Goal: Find specific page/section: Locate a particular part of the current website

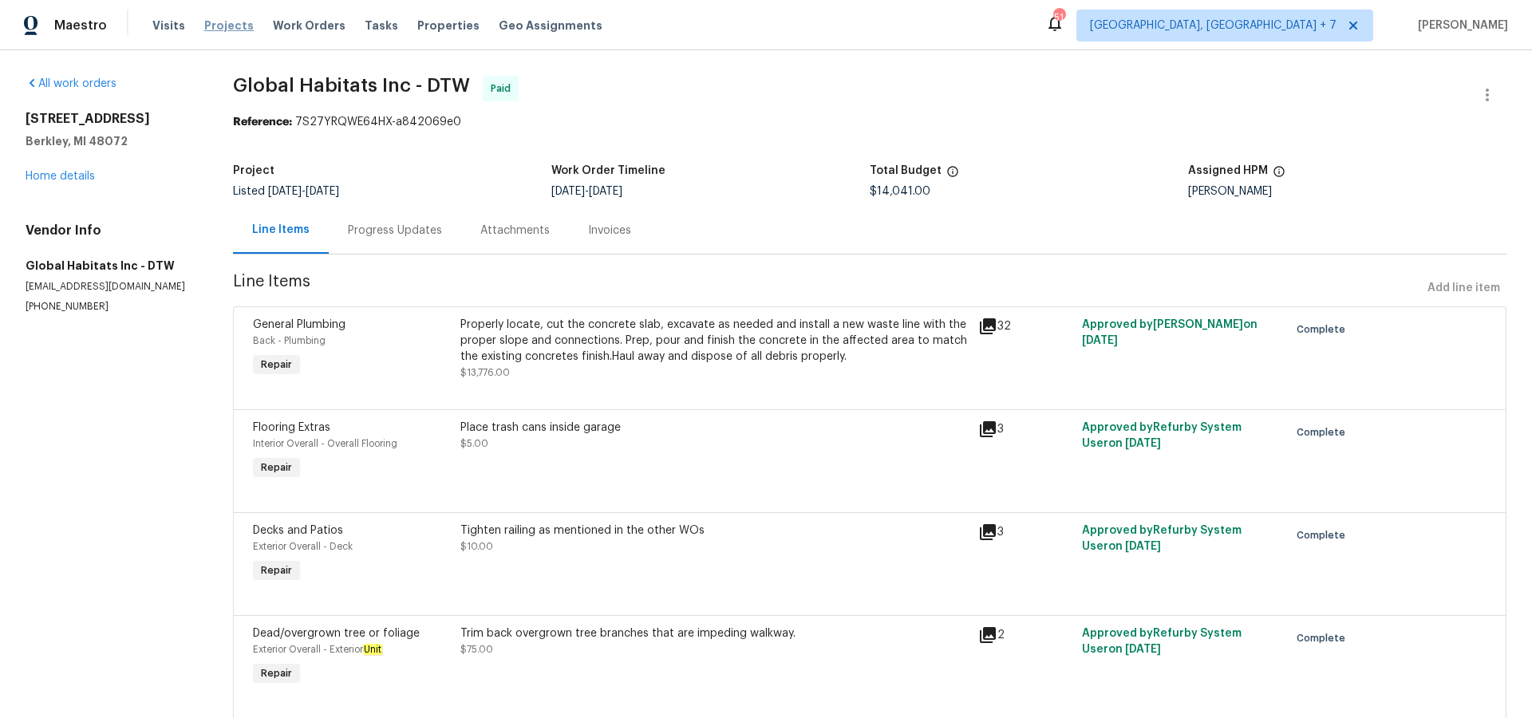
click at [231, 23] on span "Projects" at bounding box center [228, 26] width 49 height 16
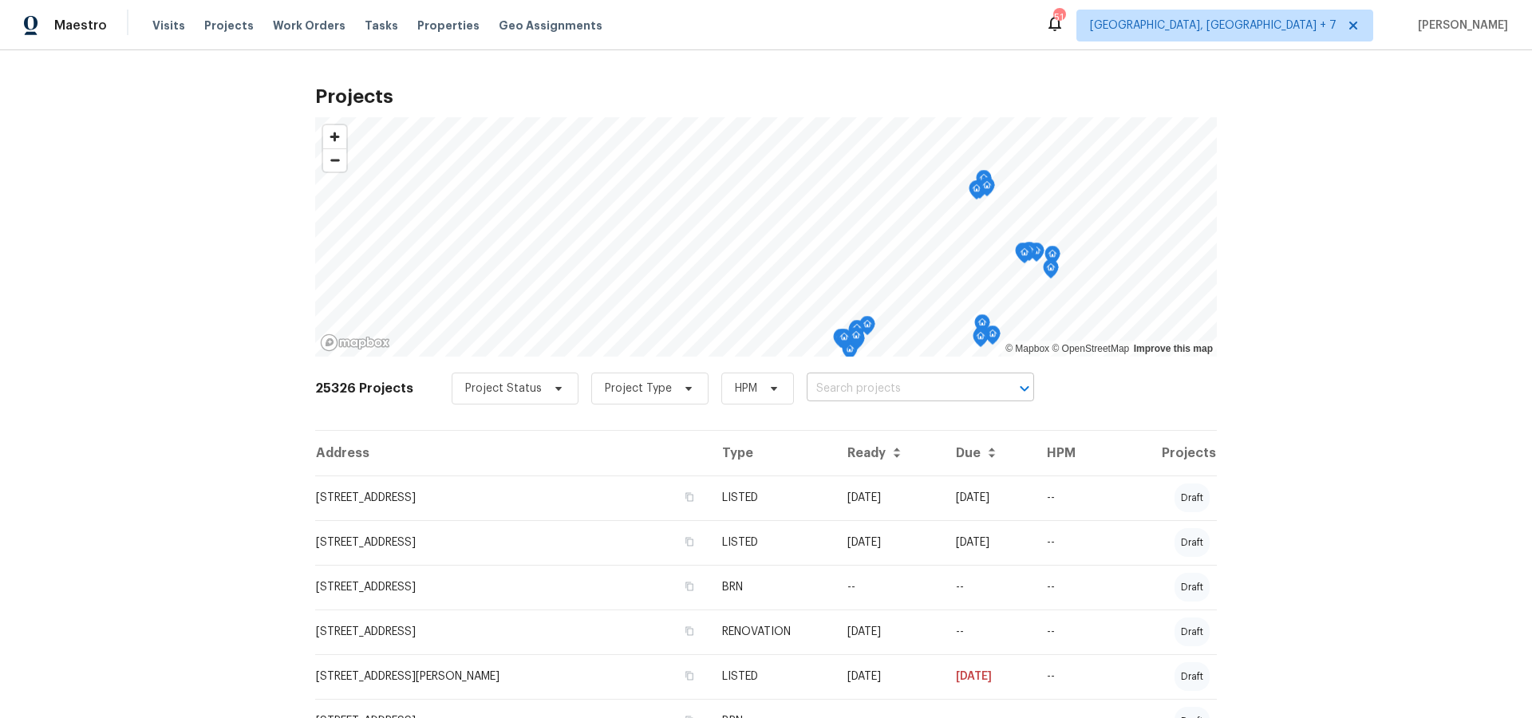
click at [851, 388] on input "text" at bounding box center [898, 389] width 183 height 25
type input "3309"
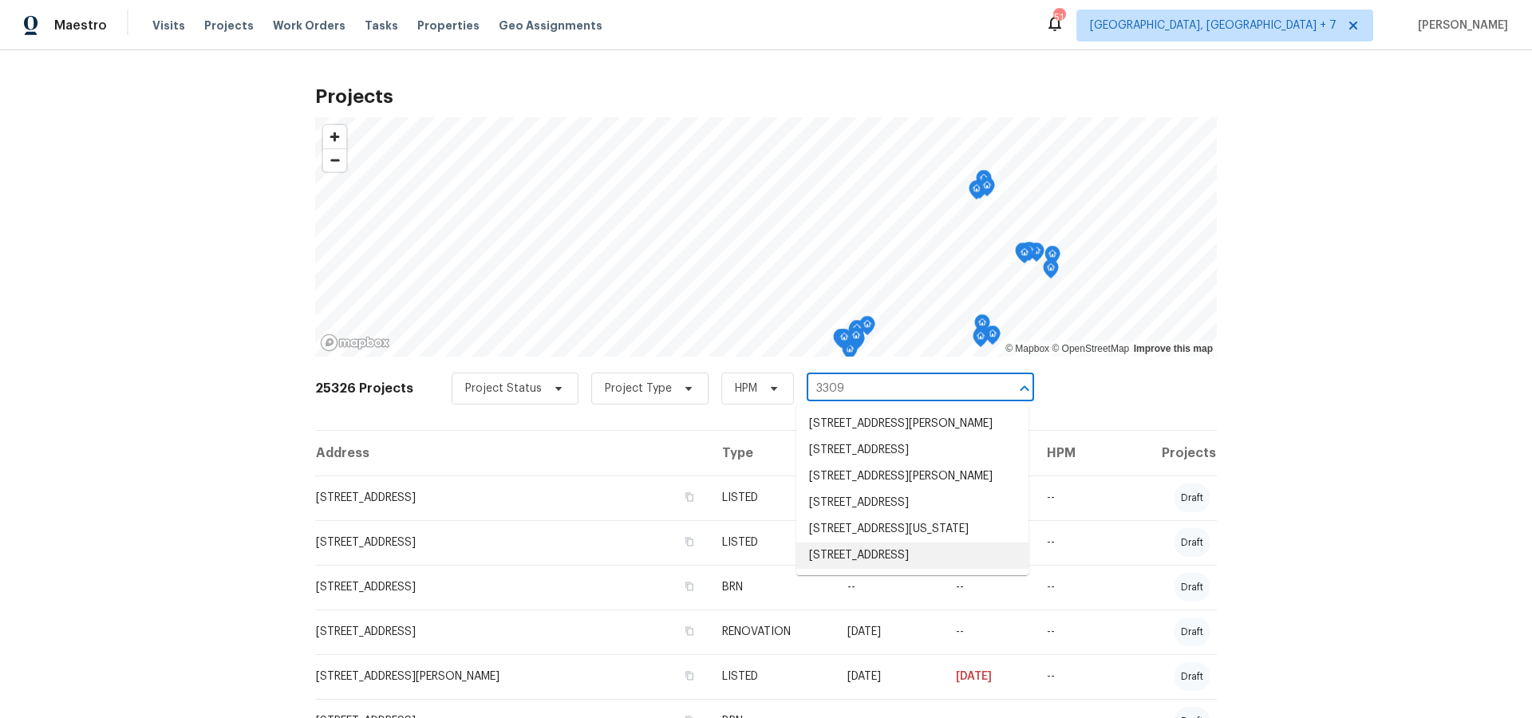
click at [887, 569] on li "[STREET_ADDRESS]" at bounding box center [912, 556] width 232 height 26
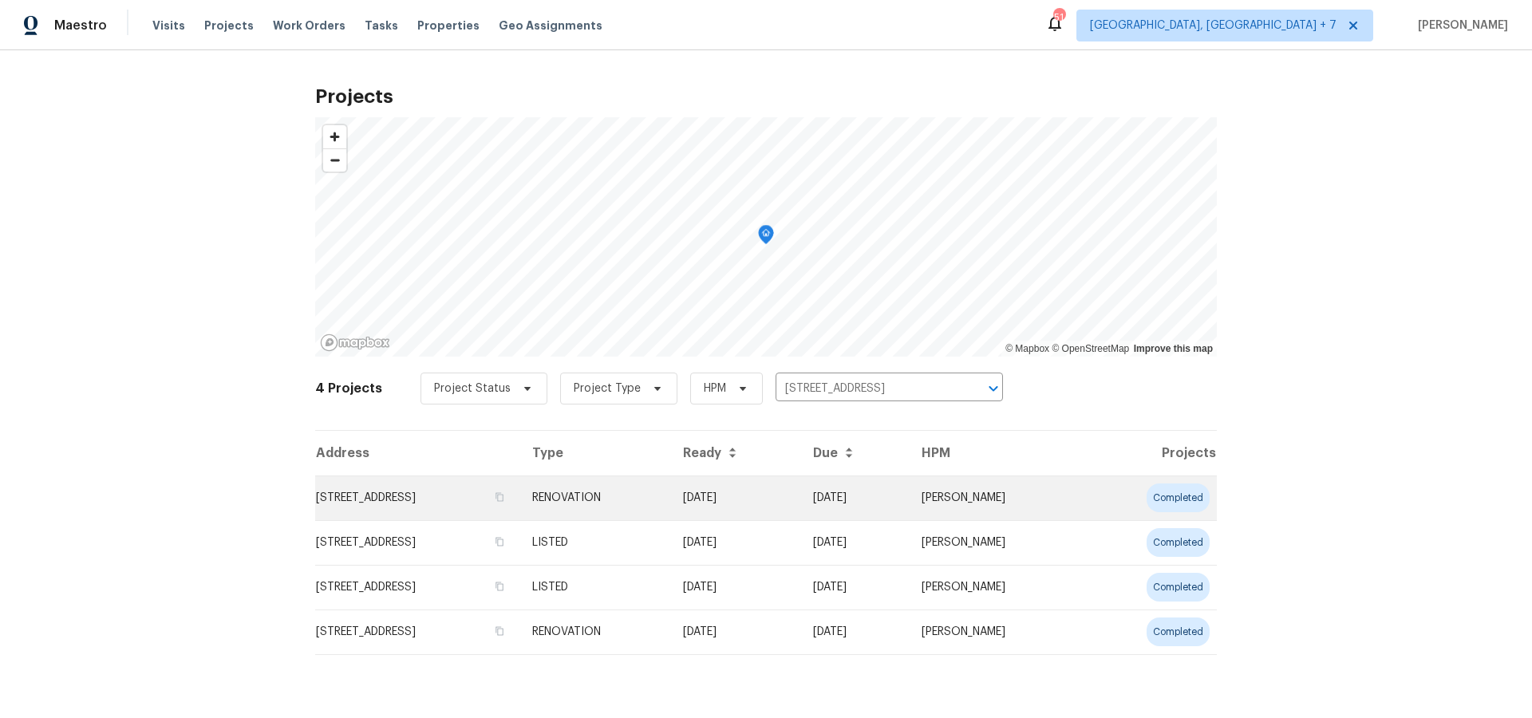
click at [520, 502] on td "[STREET_ADDRESS]" at bounding box center [417, 498] width 204 height 45
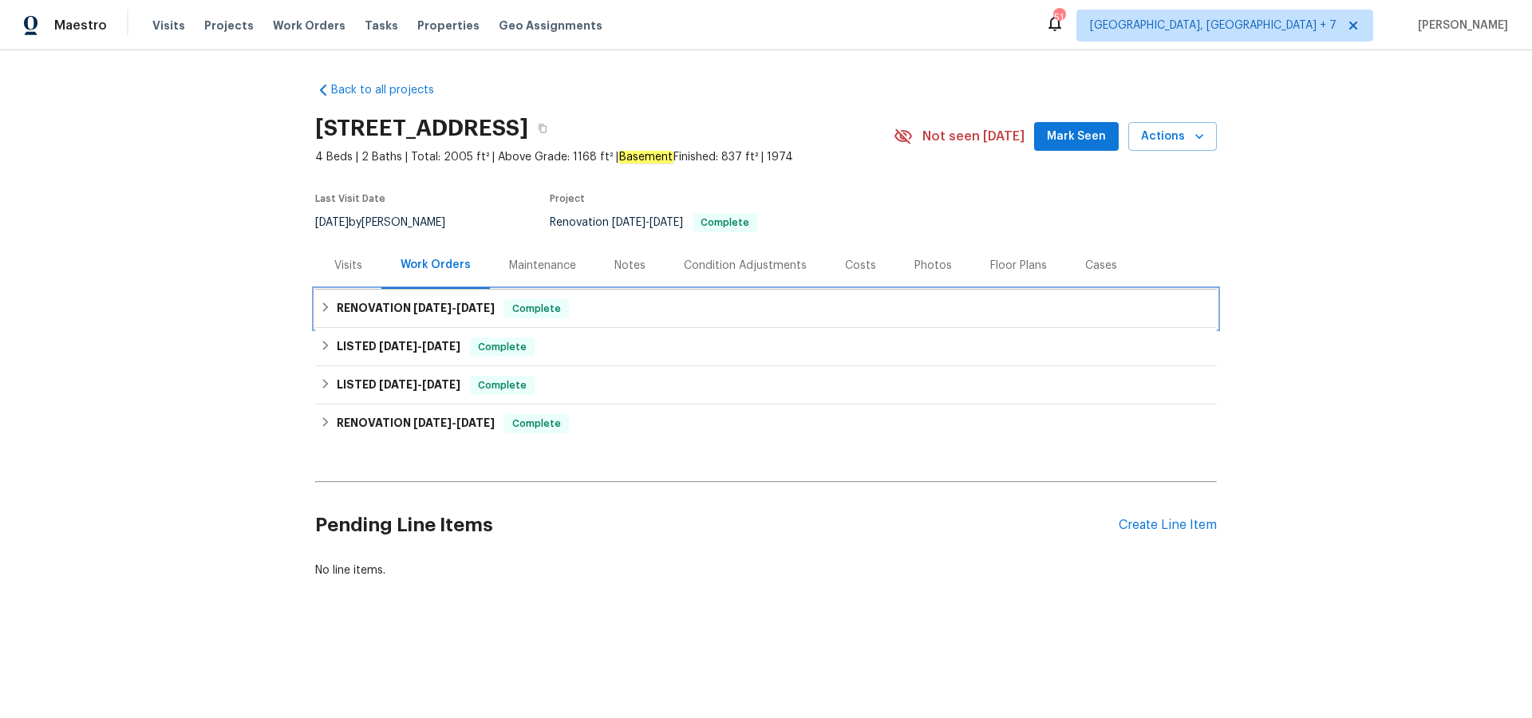
click at [352, 309] on h6 "RENOVATION [DATE] - [DATE]" at bounding box center [416, 308] width 158 height 19
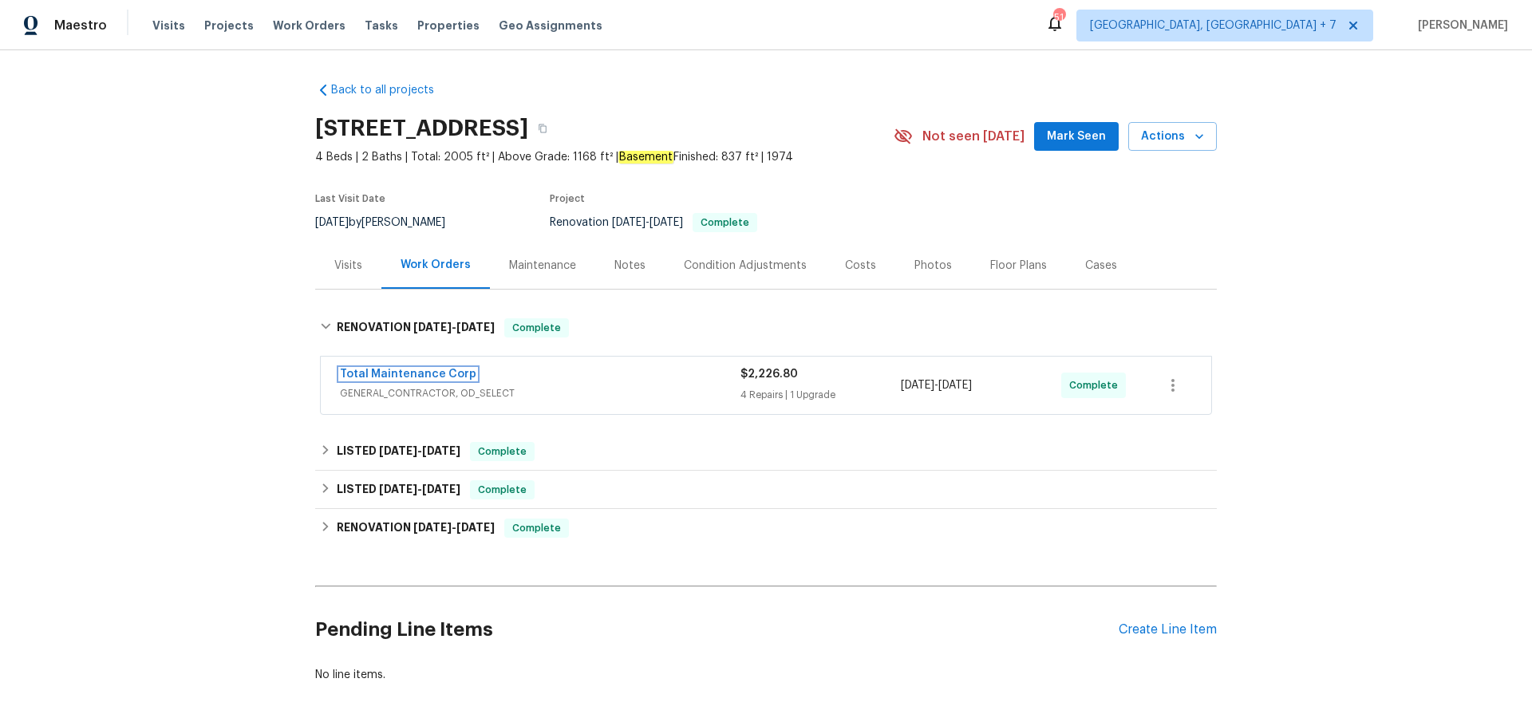
click at [423, 377] on link "Total Maintenance Corp" at bounding box center [408, 374] width 136 height 11
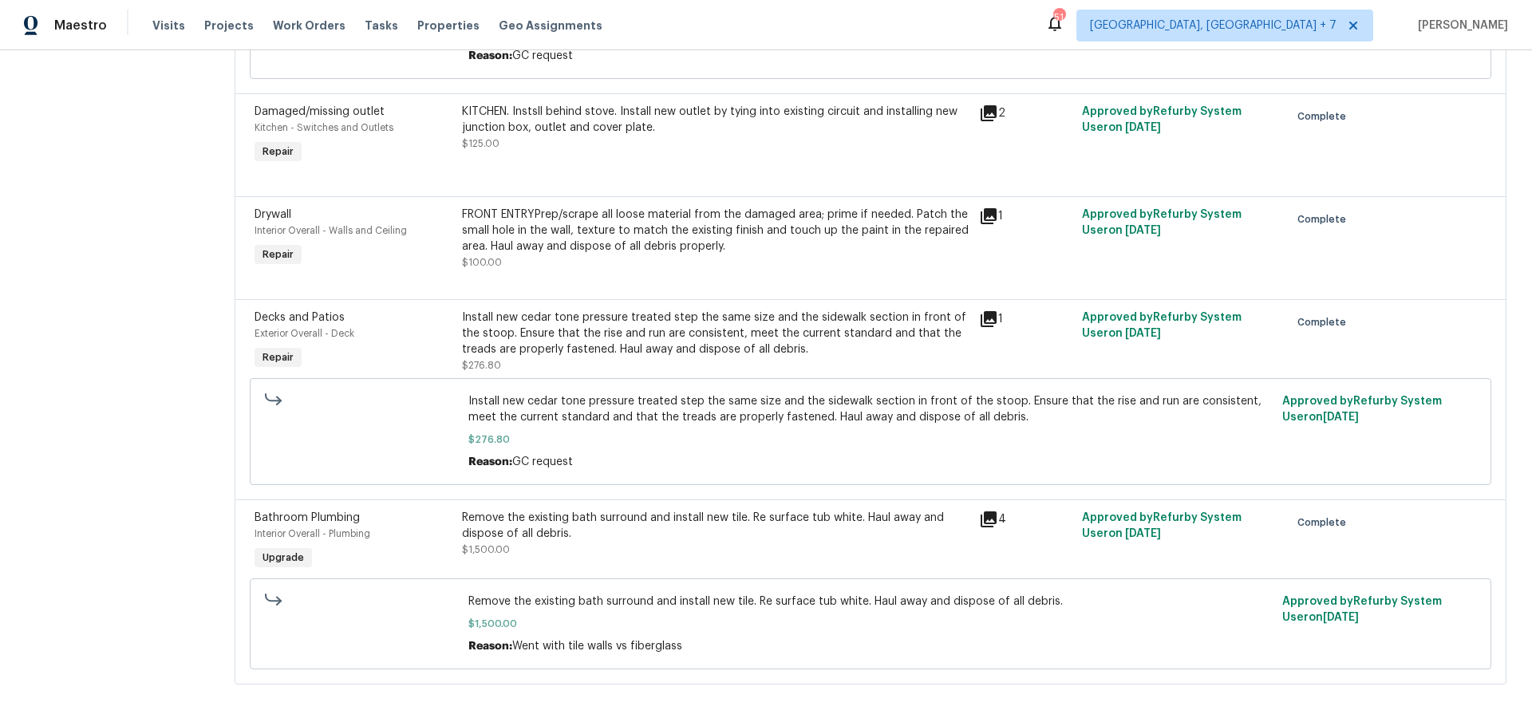
scroll to position [399, 0]
click at [994, 516] on icon at bounding box center [989, 518] width 16 height 16
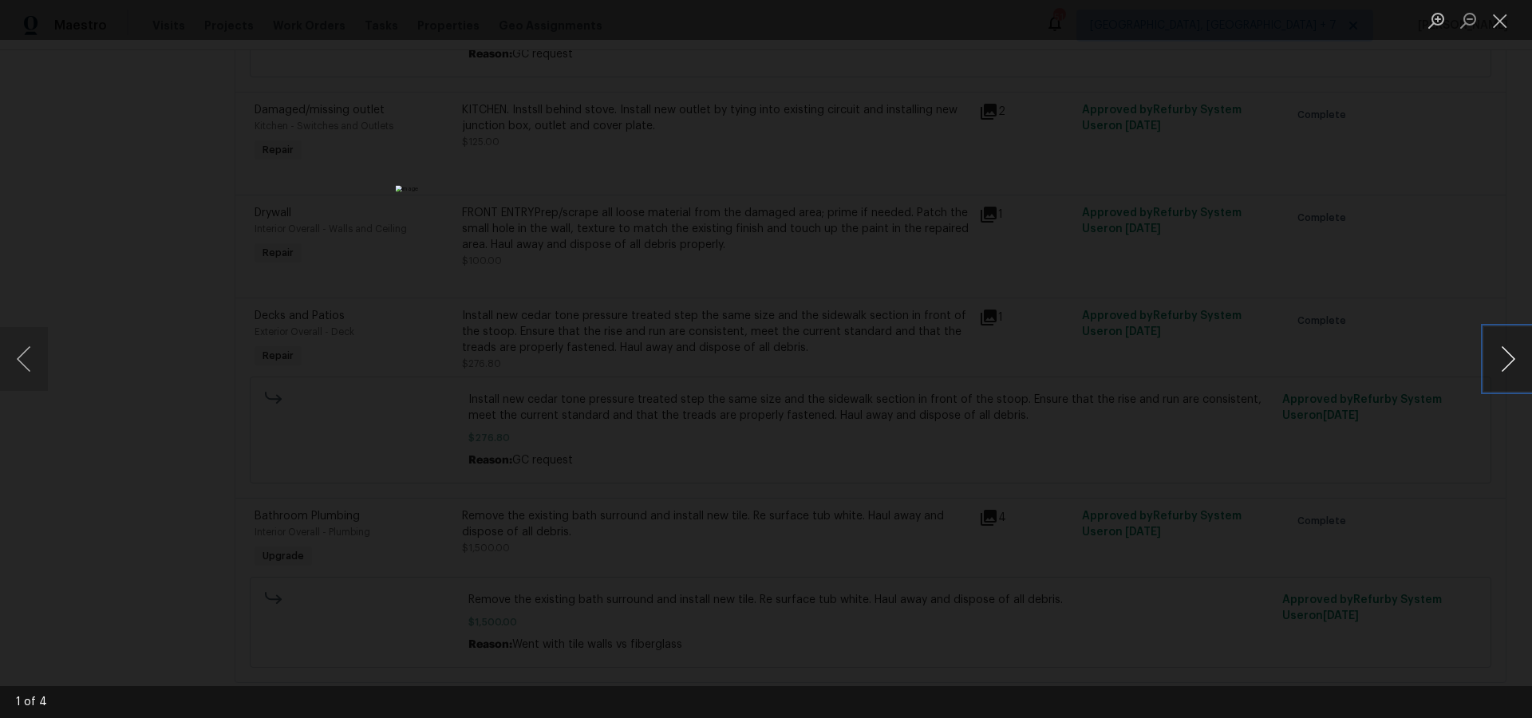
click at [1505, 359] on button "Next image" at bounding box center [1508, 359] width 48 height 64
